Goal: Task Accomplishment & Management: Use online tool/utility

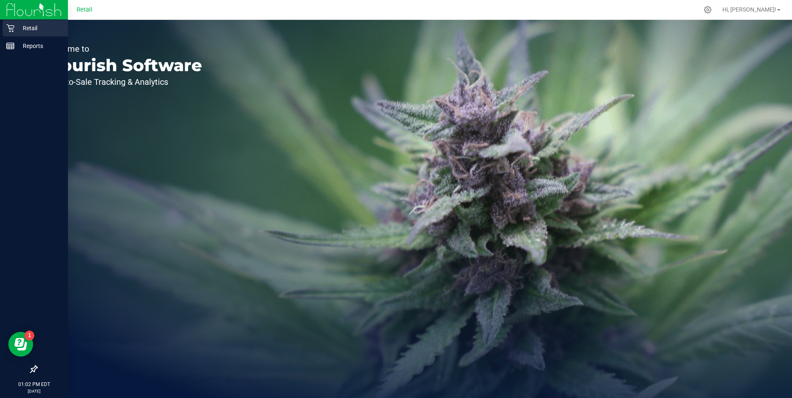
click at [13, 25] on icon at bounding box center [10, 28] width 8 height 8
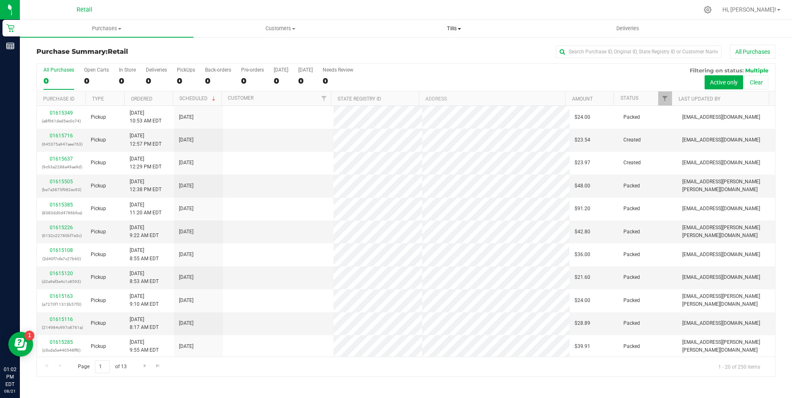
click at [459, 28] on span at bounding box center [459, 29] width 3 height 2
click at [405, 47] on span "Manage tills" at bounding box center [395, 49] width 56 height 7
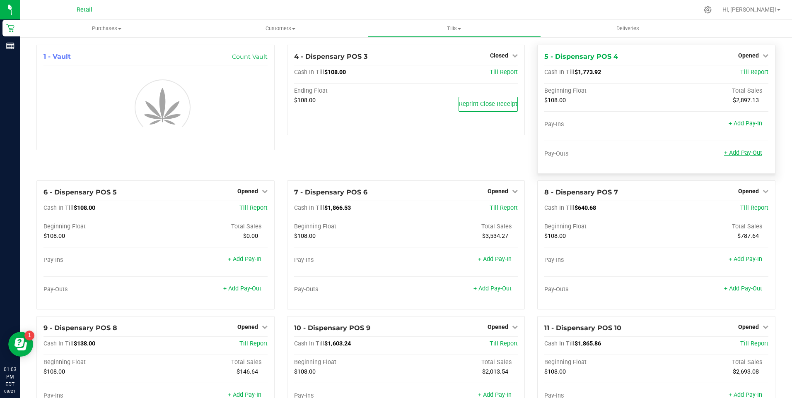
click at [747, 153] on link "+ Add Pay-Out" at bounding box center [743, 152] width 38 height 7
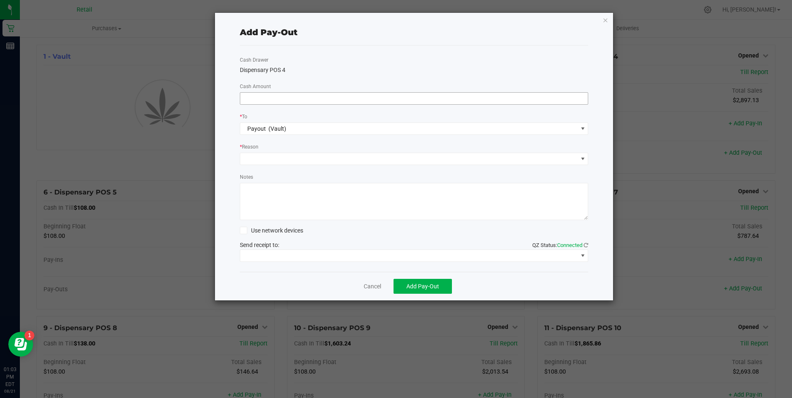
click at [281, 97] on input at bounding box center [414, 99] width 348 height 12
type input "$1,330.00"
click at [250, 162] on span at bounding box center [409, 159] width 338 height 12
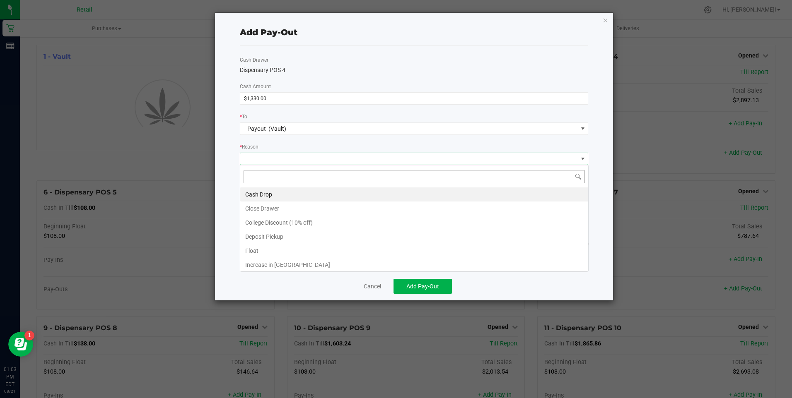
scroll to position [12, 348]
click at [257, 192] on li "Cash Drop" at bounding box center [414, 195] width 348 height 14
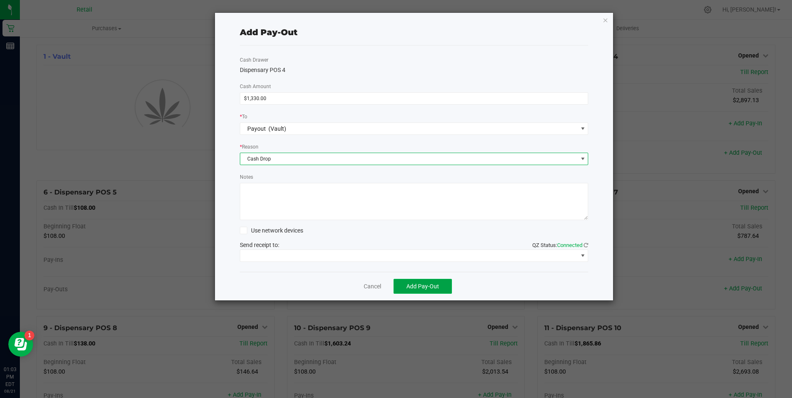
click at [413, 283] on span "Add Pay-Out" at bounding box center [422, 286] width 33 height 7
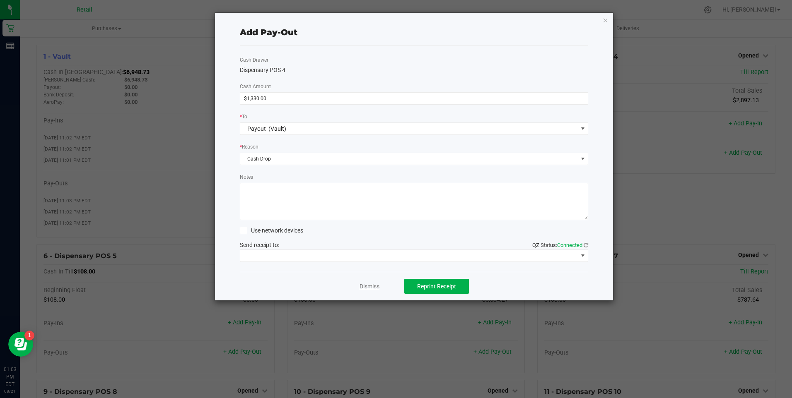
click at [366, 285] on link "Dismiss" at bounding box center [369, 286] width 20 height 9
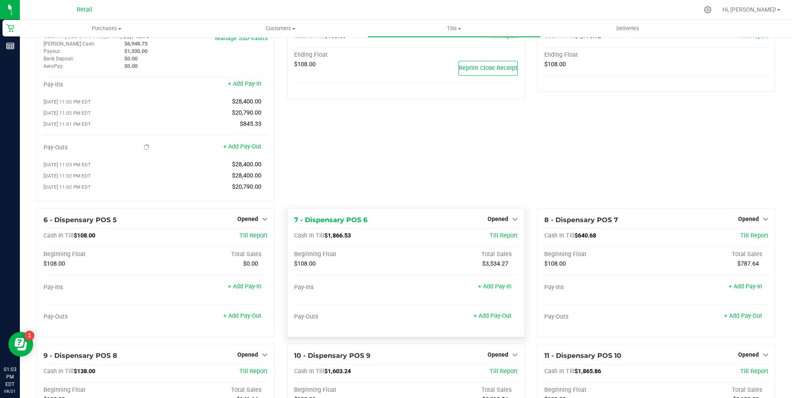
scroll to position [166, 0]
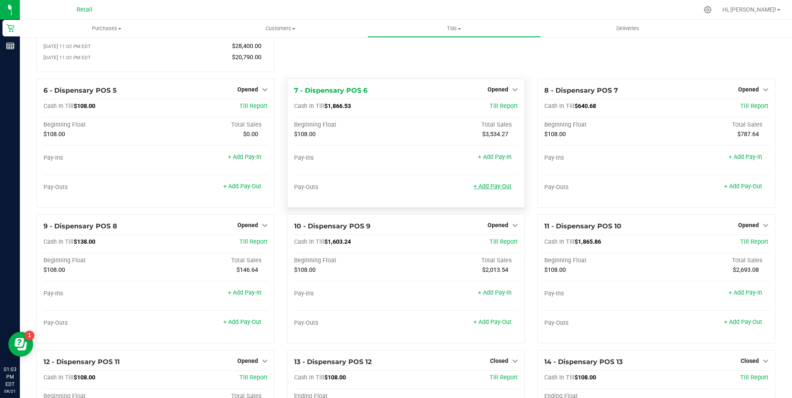
click at [481, 190] on link "+ Add Pay-Out" at bounding box center [492, 186] width 38 height 7
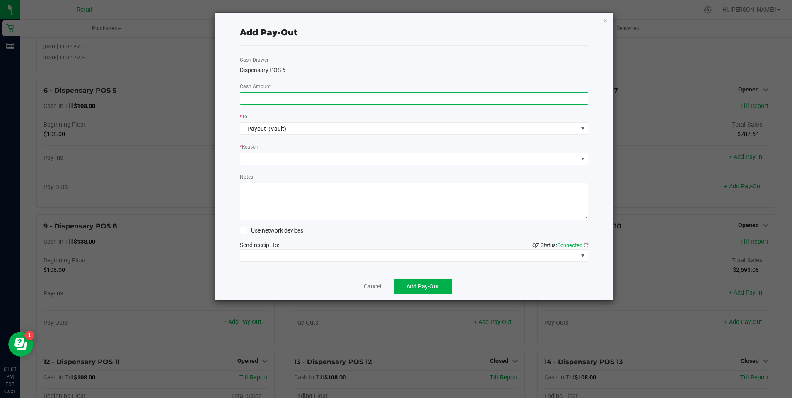
click at [282, 101] on input at bounding box center [414, 99] width 348 height 12
type input "$1,310.00"
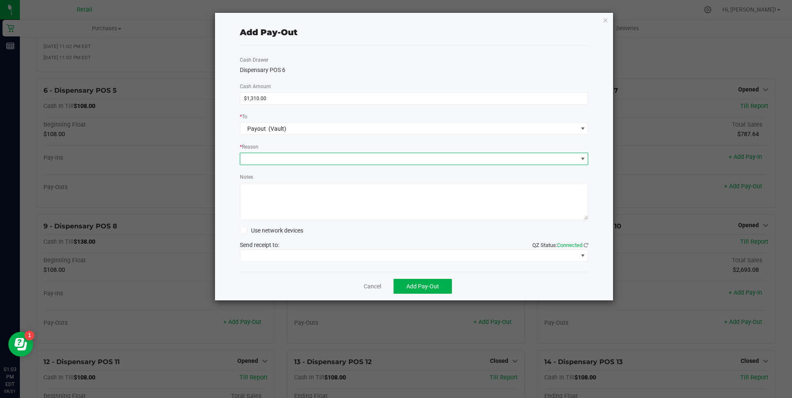
click at [285, 157] on span at bounding box center [409, 159] width 338 height 12
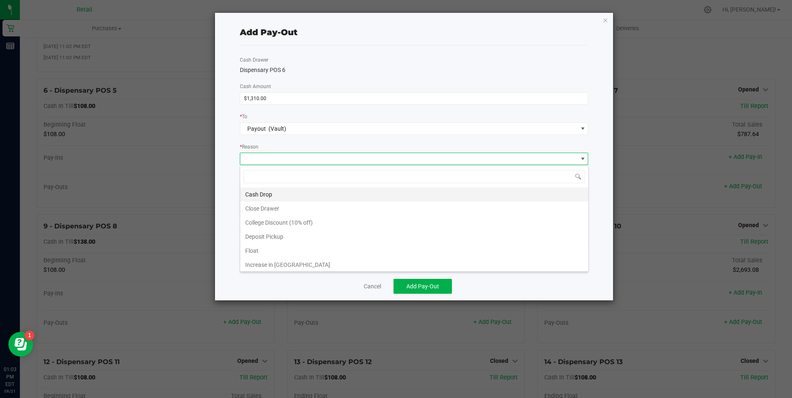
scroll to position [12, 348]
click at [274, 190] on li "Cash Drop" at bounding box center [414, 195] width 348 height 14
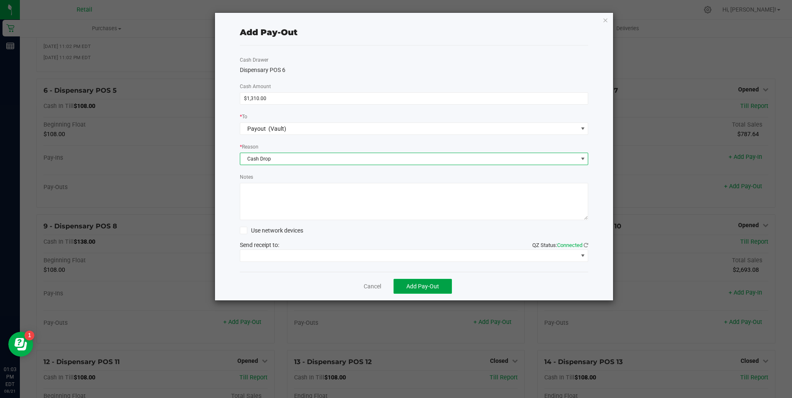
click at [412, 284] on span "Add Pay-Out" at bounding box center [422, 286] width 33 height 7
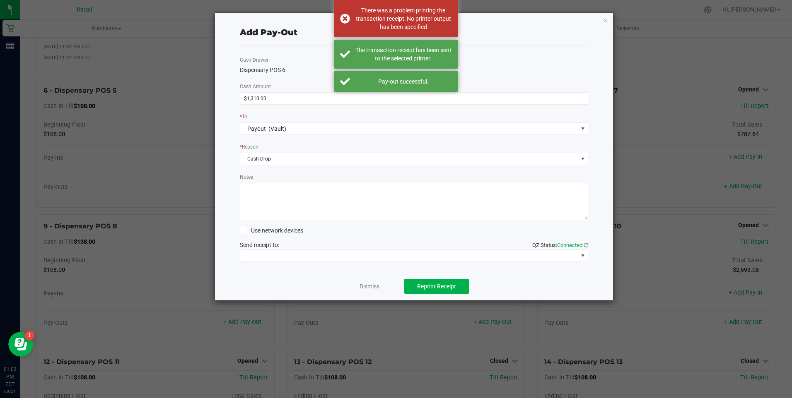
click at [369, 287] on link "Dismiss" at bounding box center [369, 286] width 20 height 9
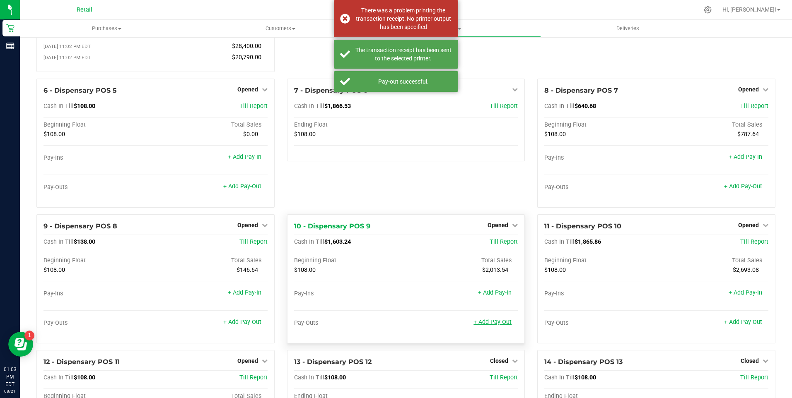
click at [484, 326] on link "+ Add Pay-Out" at bounding box center [492, 322] width 38 height 7
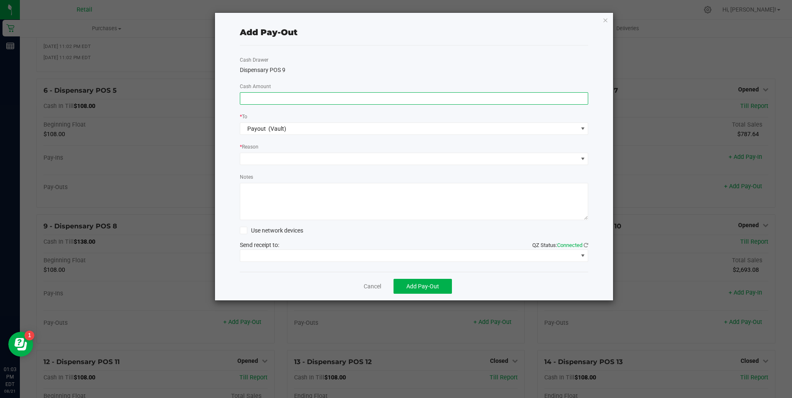
click at [302, 102] on input at bounding box center [414, 99] width 348 height 12
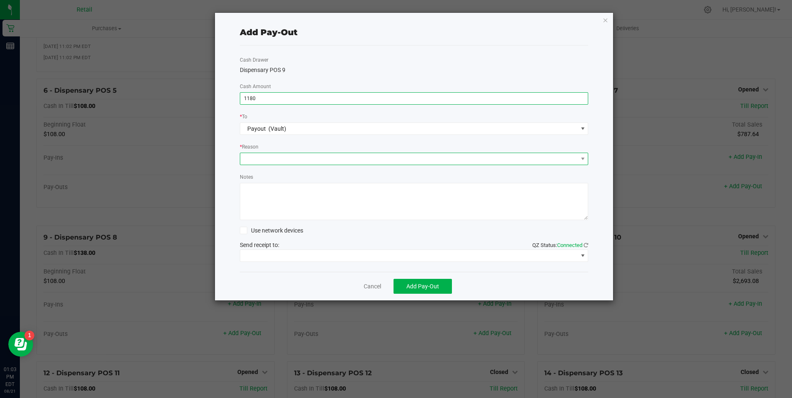
type input "$1,180.00"
click at [302, 160] on span at bounding box center [409, 159] width 338 height 12
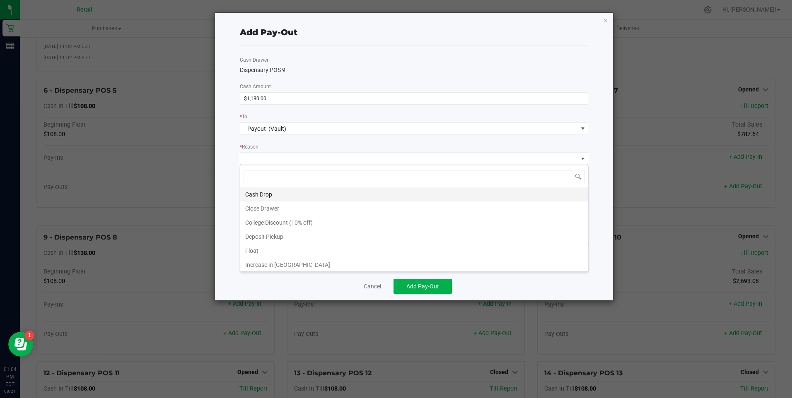
click at [274, 194] on li "Cash Drop" at bounding box center [414, 195] width 348 height 14
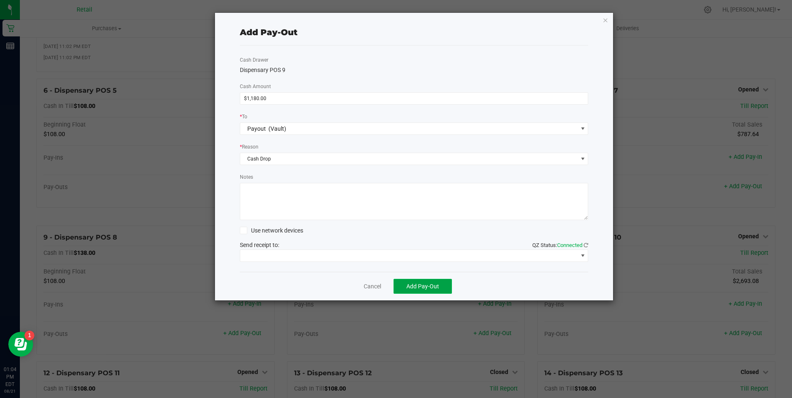
click at [424, 288] on span "Add Pay-Out" at bounding box center [422, 286] width 33 height 7
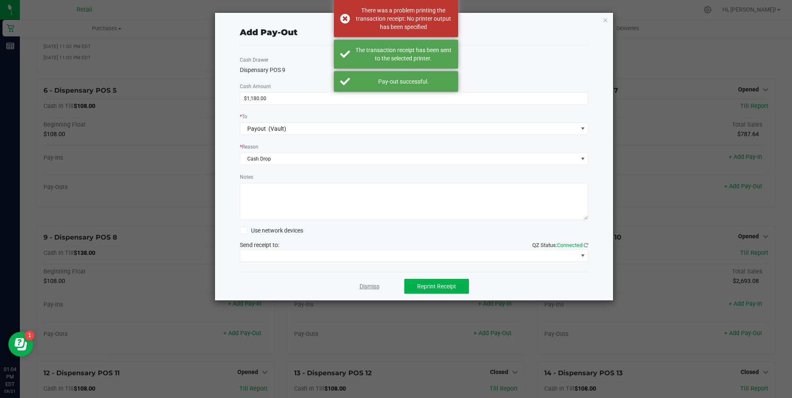
click at [367, 286] on link "Dismiss" at bounding box center [369, 286] width 20 height 9
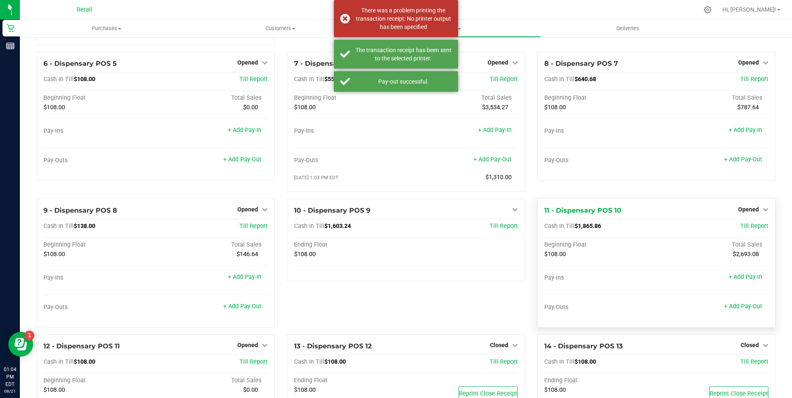
scroll to position [207, 0]
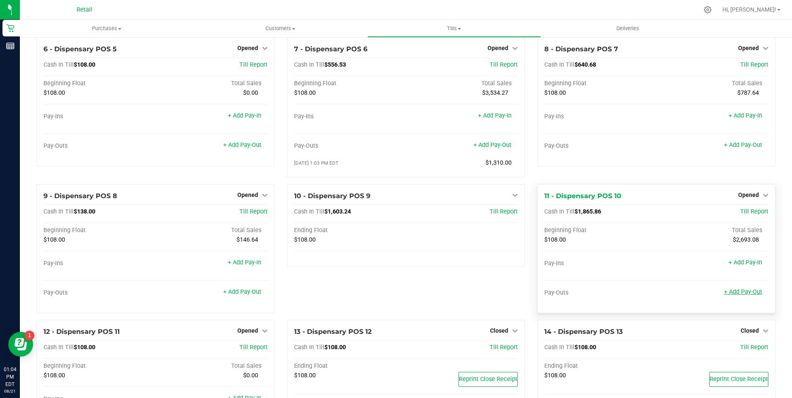
click at [732, 296] on link "+ Add Pay-Out" at bounding box center [743, 292] width 38 height 7
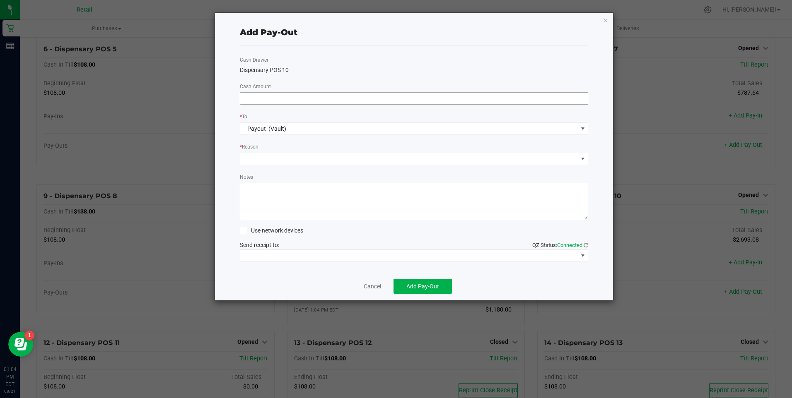
click at [270, 100] on input at bounding box center [414, 99] width 348 height 12
click at [254, 157] on span at bounding box center [409, 159] width 338 height 12
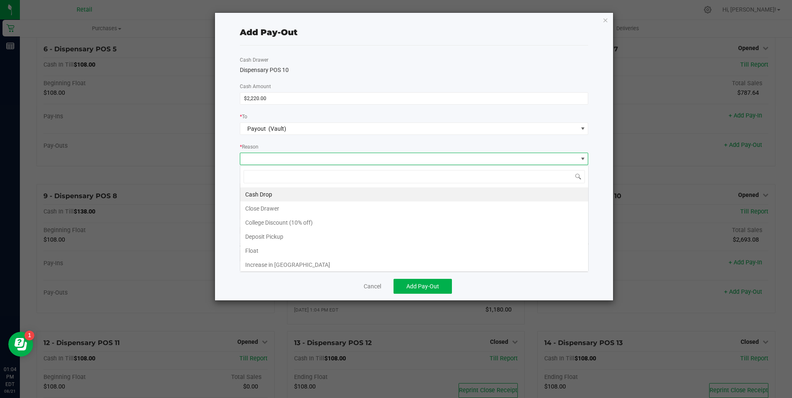
scroll to position [12, 348]
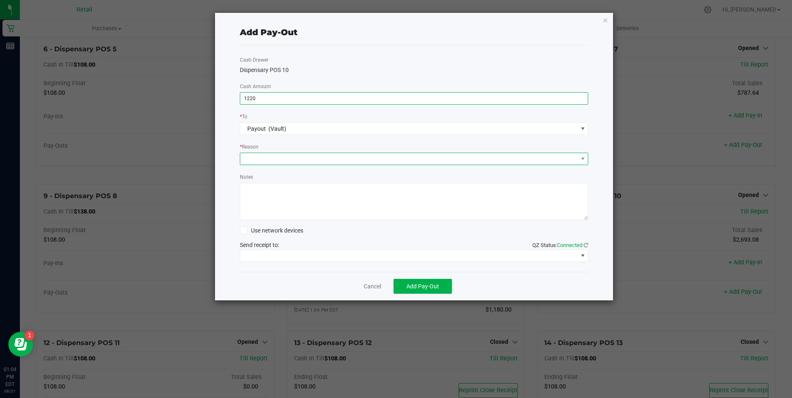
type input "$1,220.00"
click at [260, 161] on span at bounding box center [409, 159] width 338 height 12
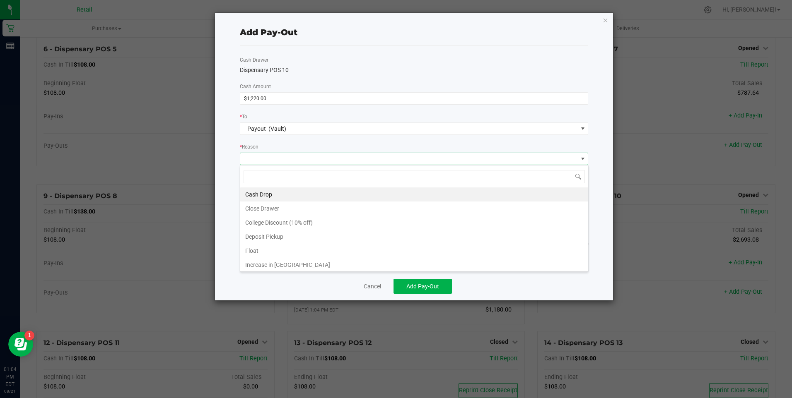
drag, startPoint x: 250, startPoint y: 188, endPoint x: 256, endPoint y: 197, distance: 10.7
click at [250, 188] on li "Cash Drop" at bounding box center [414, 195] width 348 height 14
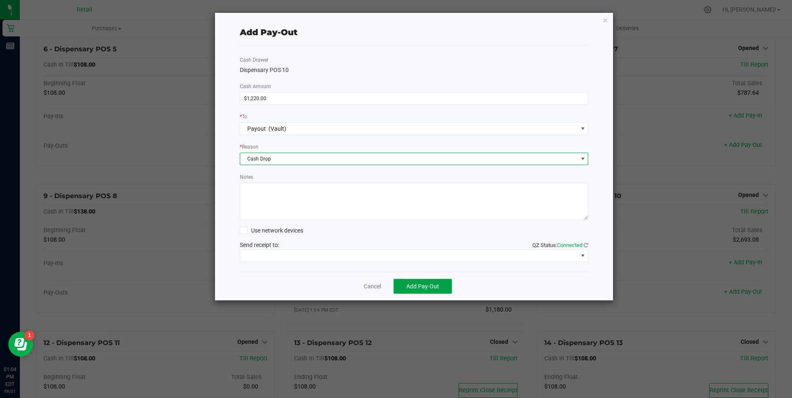
click at [425, 287] on span "Add Pay-Out" at bounding box center [422, 286] width 33 height 7
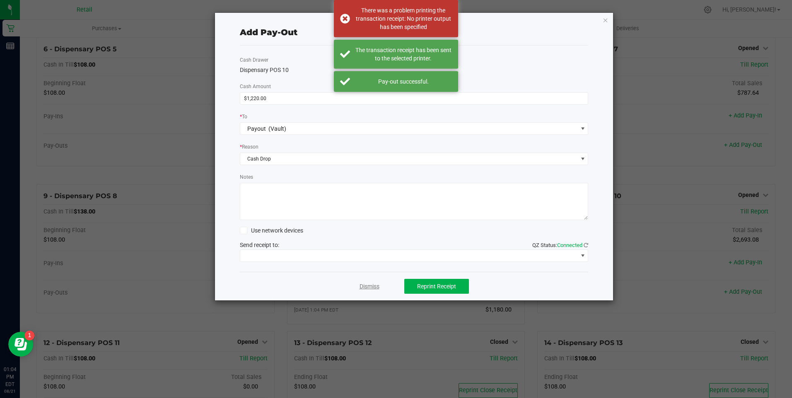
click at [371, 286] on link "Dismiss" at bounding box center [369, 286] width 20 height 9
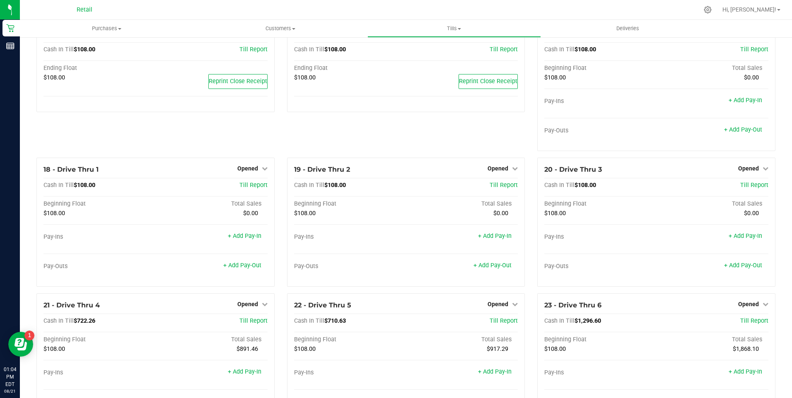
scroll to position [704, 0]
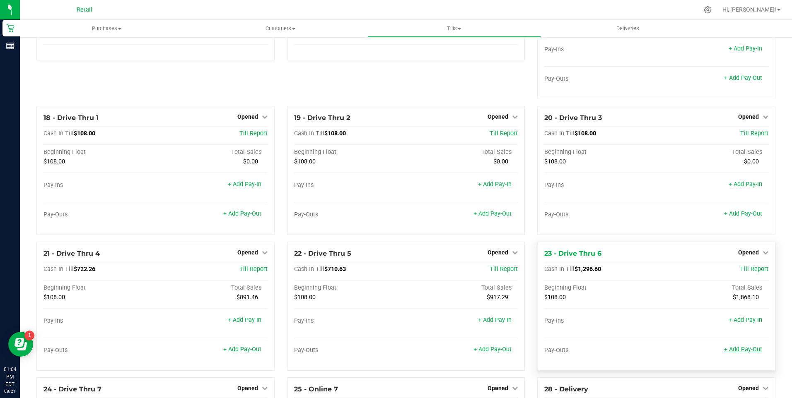
click at [734, 353] on link "+ Add Pay-Out" at bounding box center [743, 349] width 38 height 7
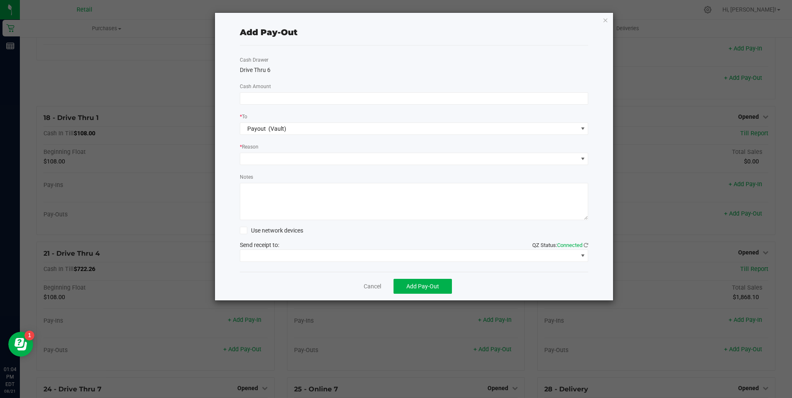
click at [282, 88] on div "Cash Drawer Drive Thru 6 Cash Amount * To Payout (Vault) * Reason Notes Use net…" at bounding box center [414, 159] width 349 height 227
click at [281, 95] on input at bounding box center [414, 99] width 348 height 12
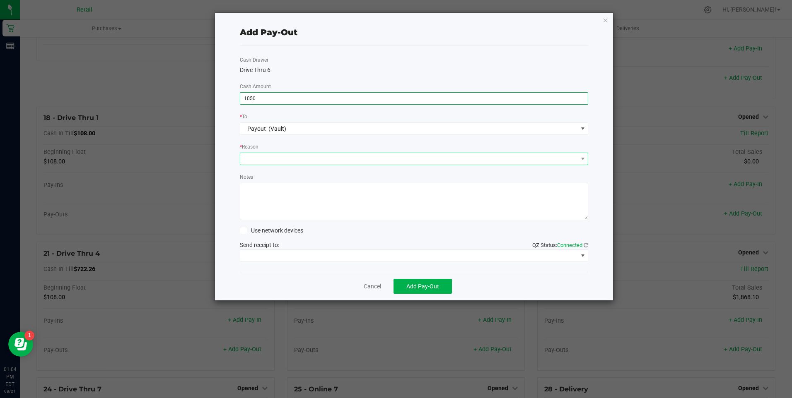
type input "$1,050.00"
click at [280, 160] on span at bounding box center [409, 159] width 338 height 12
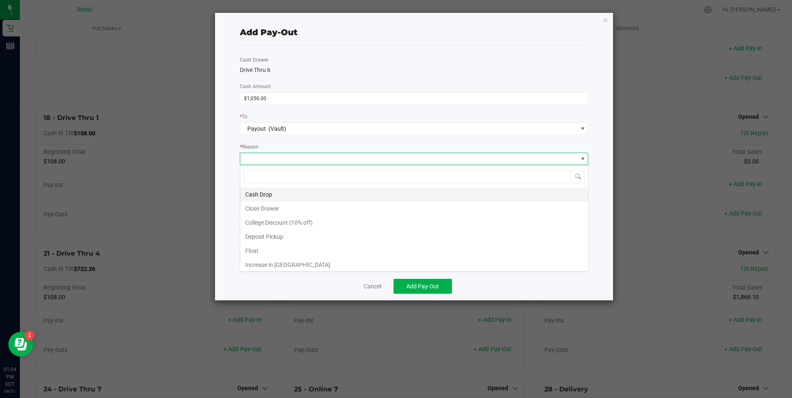
scroll to position [12, 348]
click at [276, 194] on li "Cash Drop" at bounding box center [414, 195] width 348 height 14
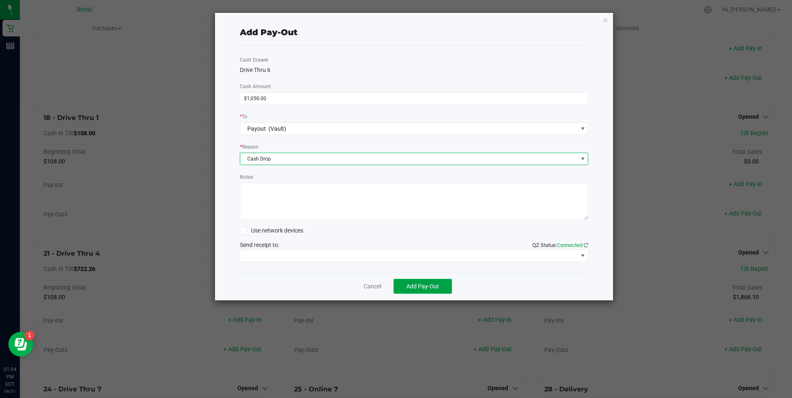
click at [404, 284] on button "Add Pay-Out" at bounding box center [422, 286] width 58 height 15
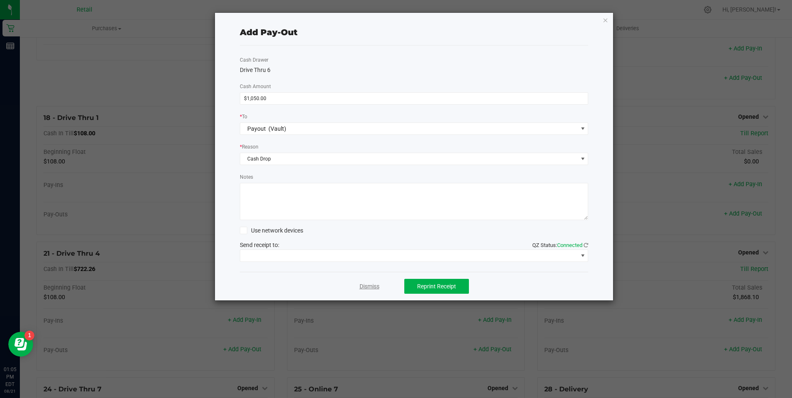
click at [367, 289] on link "Dismiss" at bounding box center [369, 286] width 20 height 9
